Goal: Find specific page/section: Find specific page/section

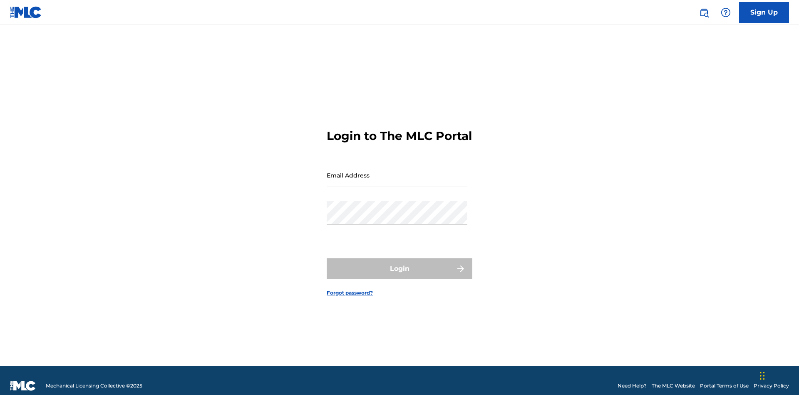
scroll to position [11, 0]
click at [397, 171] on input "Email Address" at bounding box center [397, 175] width 141 height 24
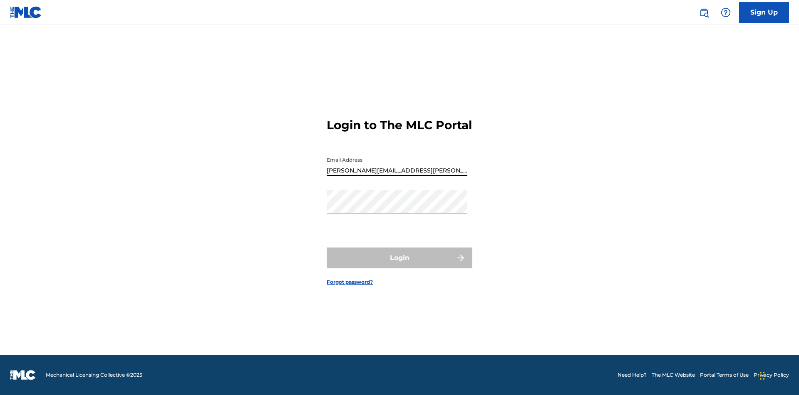
type input "Krystal.Ribble@themlc.com"
click at [400, 265] on button "Login" at bounding box center [400, 257] width 146 height 21
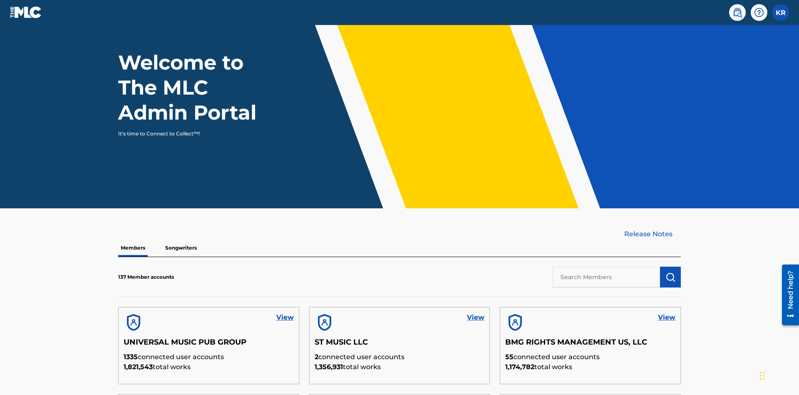
click at [607, 266] on input "text" at bounding box center [606, 276] width 107 height 21
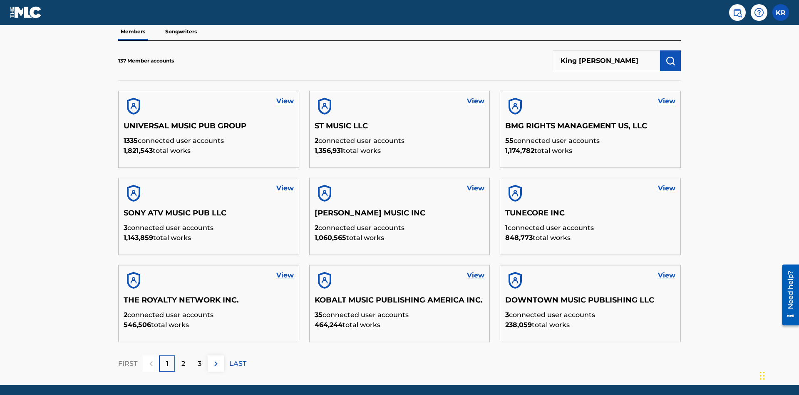
type input "King McTesterson"
click at [671, 56] on img "submit" at bounding box center [671, 61] width 10 height 10
